Goal: Task Accomplishment & Management: Manage account settings

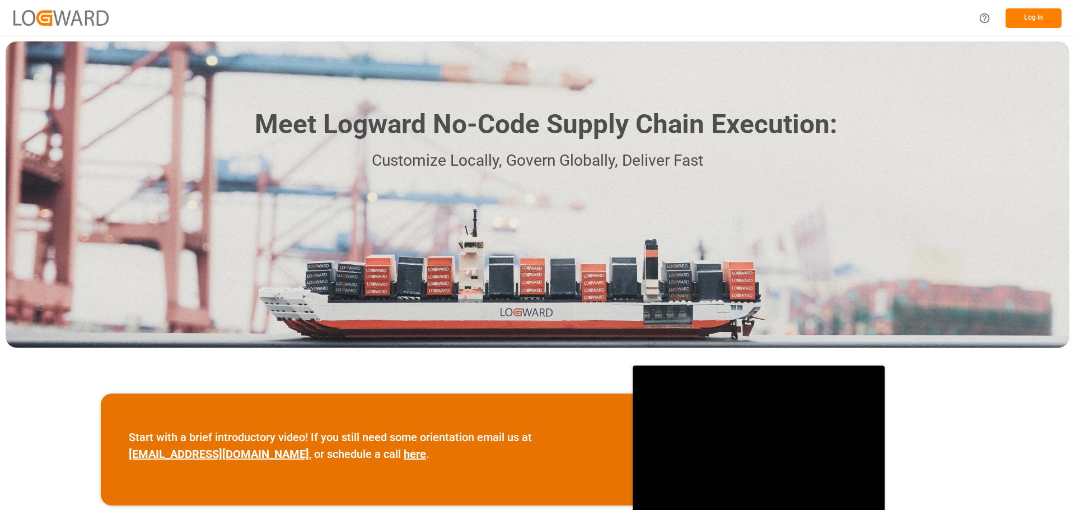
click at [935, 393] on div "Start with a brief introductory video! If you still need some orientation email…" at bounding box center [537, 449] width 1075 height 193
click at [571, 372] on div "Start with a brief introductory video! If you still need some orientation email…" at bounding box center [537, 449] width 1075 height 193
click at [1050, 25] on button "Log In" at bounding box center [1034, 18] width 56 height 20
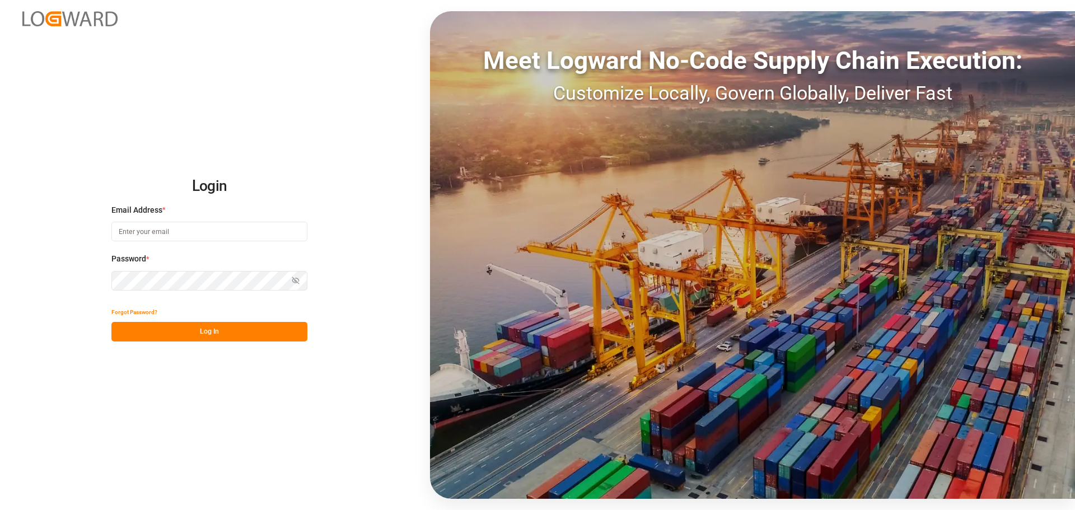
click at [166, 235] on input at bounding box center [209, 232] width 196 height 20
type input "[PERSON_NAME][EMAIL_ADDRESS][DOMAIN_NAME]"
click at [226, 335] on button "Log In" at bounding box center [209, 332] width 196 height 20
